Goal: Information Seeking & Learning: Learn about a topic

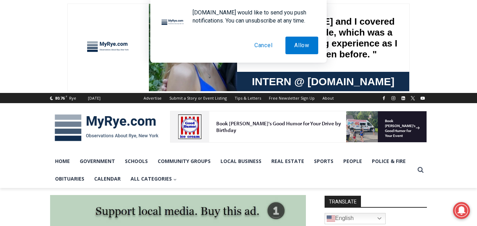
click at [255, 46] on button "Cancel" at bounding box center [263, 46] width 36 height 18
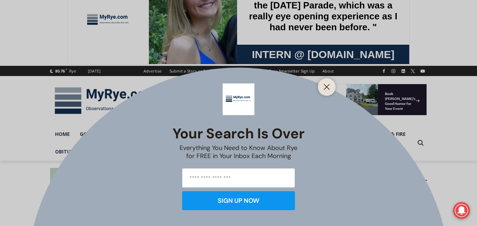
scroll to position [46, 0]
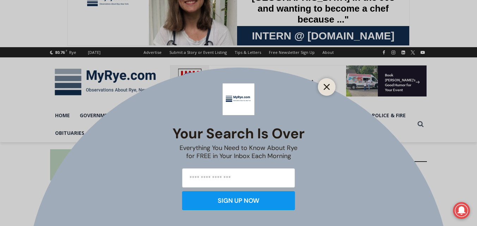
click at [327, 86] on line "Close" at bounding box center [326, 87] width 5 height 5
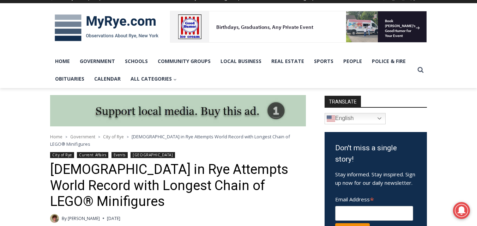
scroll to position [159, 0]
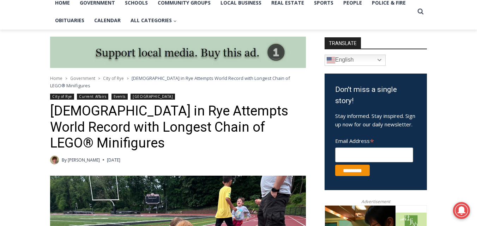
click at [86, 157] on link "[PERSON_NAME]" at bounding box center [84, 160] width 32 height 6
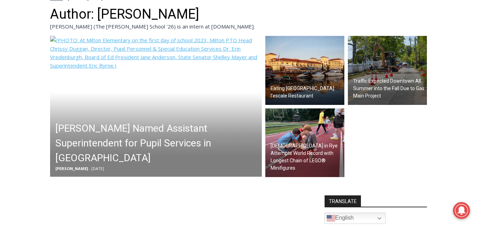
scroll to position [196, 0]
